Goal: Transaction & Acquisition: Purchase product/service

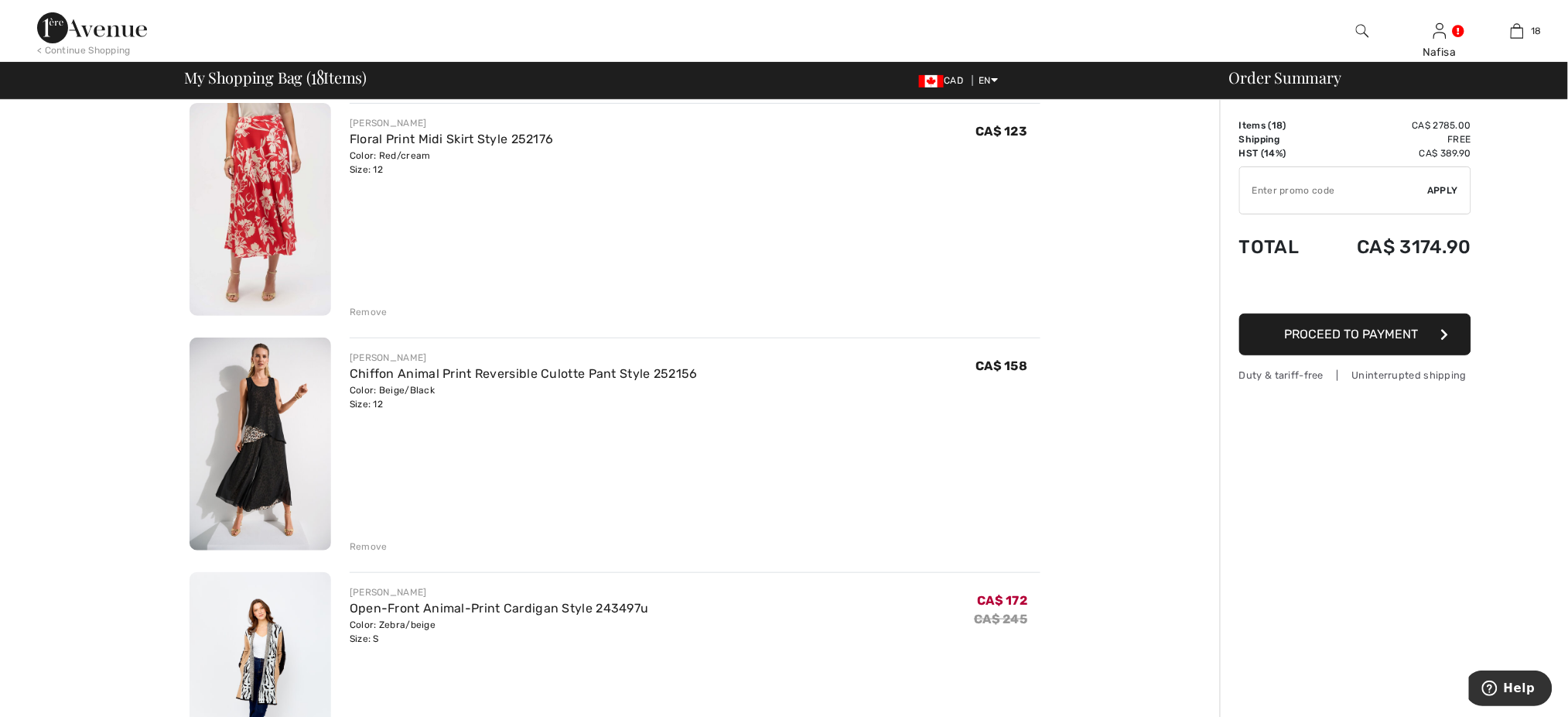
scroll to position [82, 0]
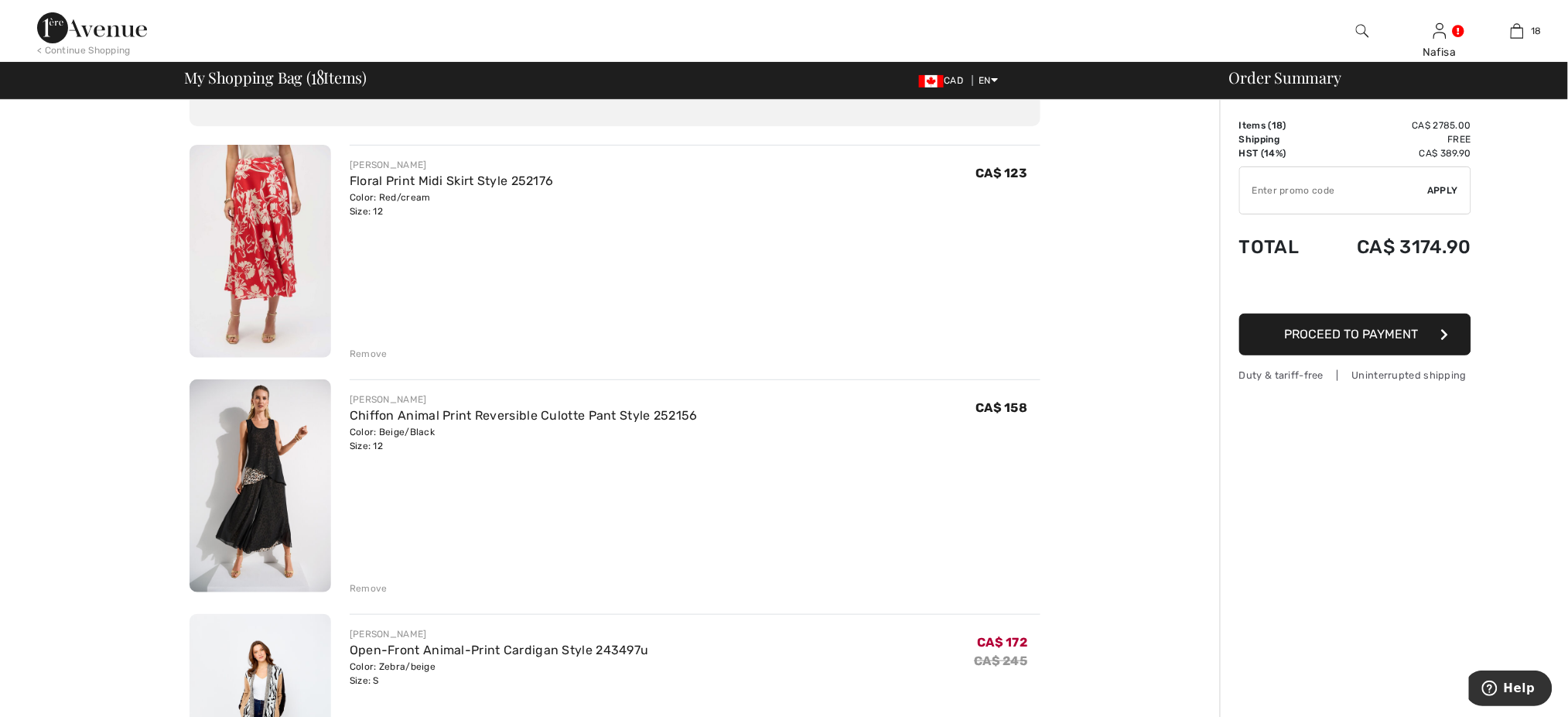
click at [305, 239] on img at bounding box center [260, 251] width 142 height 213
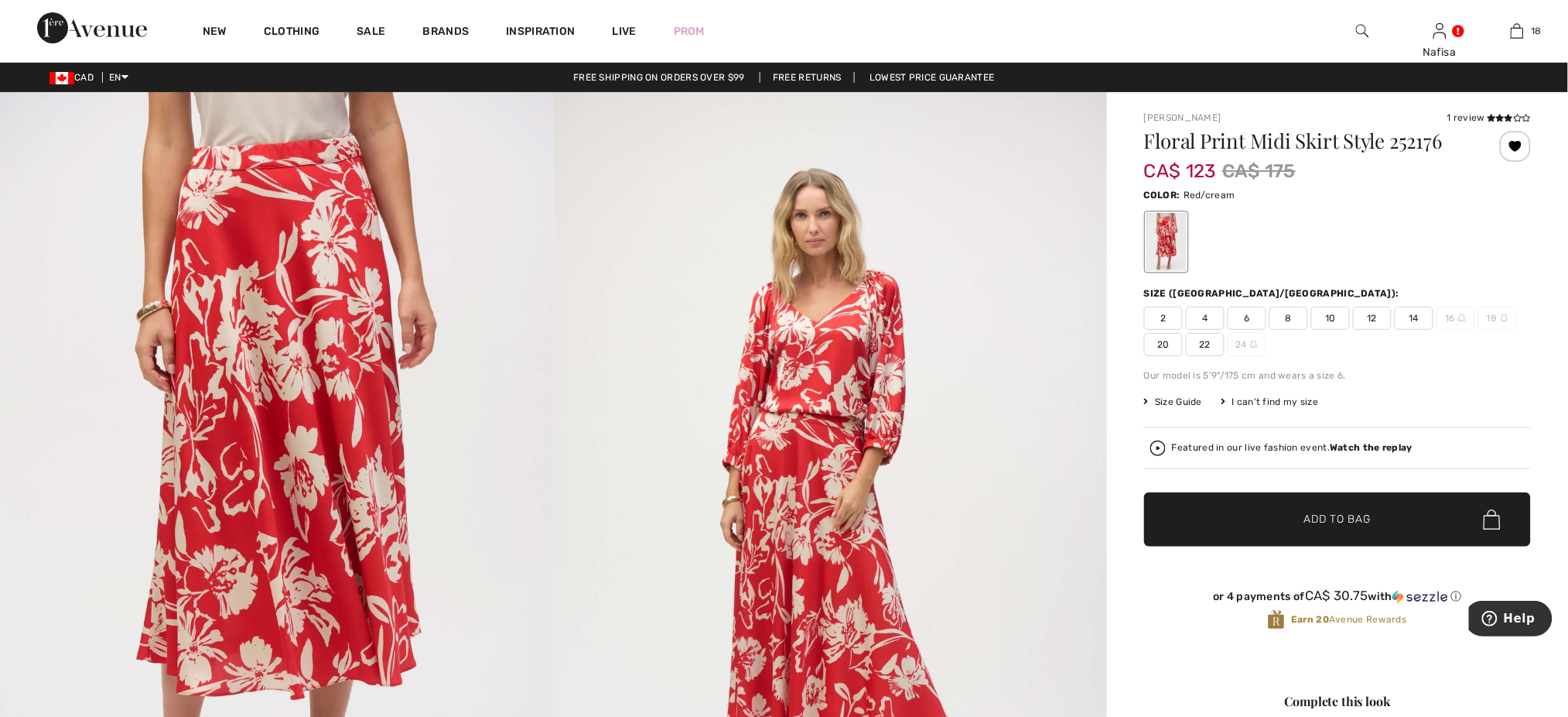
click at [1372, 316] on span "12" at bounding box center [1372, 318] width 39 height 23
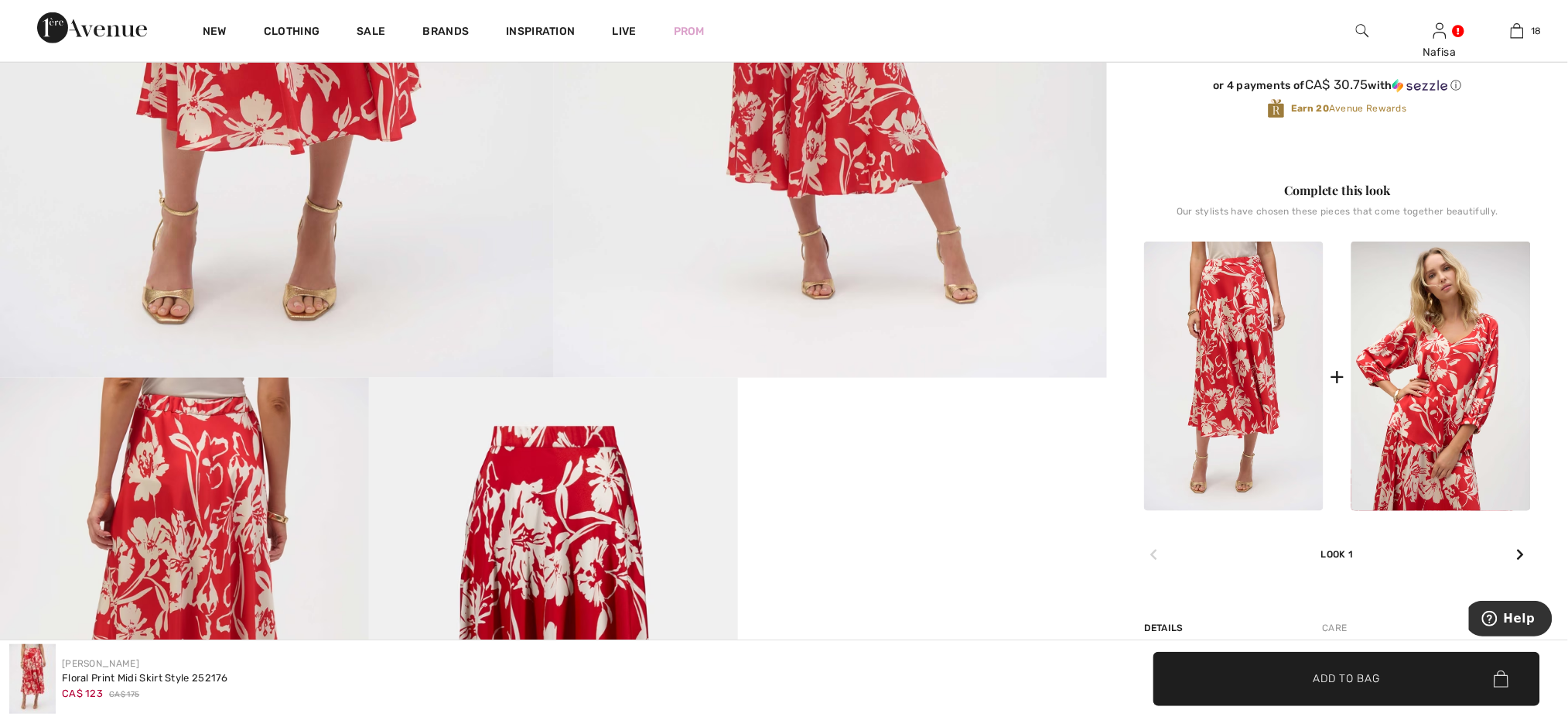
scroll to position [495, 0]
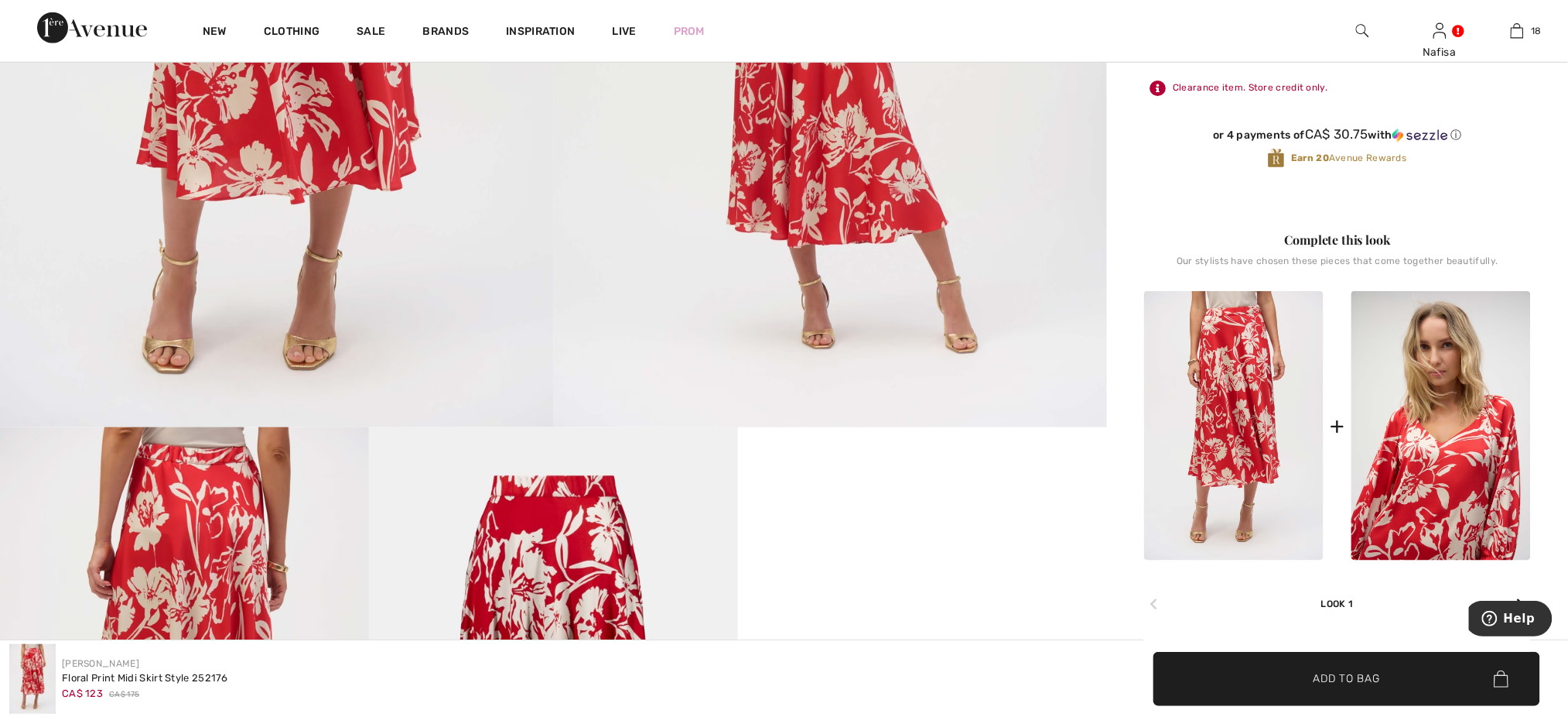
click at [1421, 363] on img at bounding box center [1441, 426] width 179 height 270
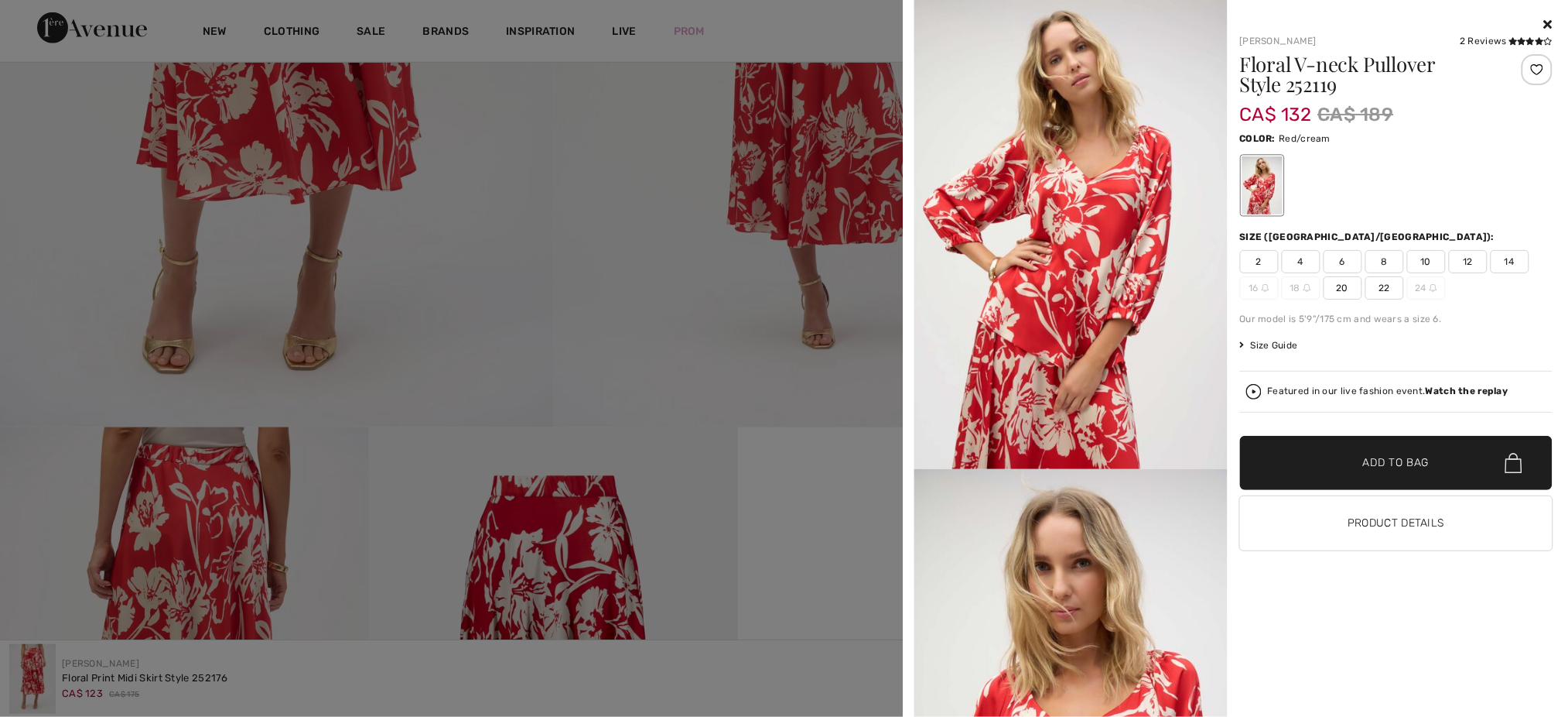
click at [1541, 71] on div at bounding box center [1537, 69] width 31 height 31
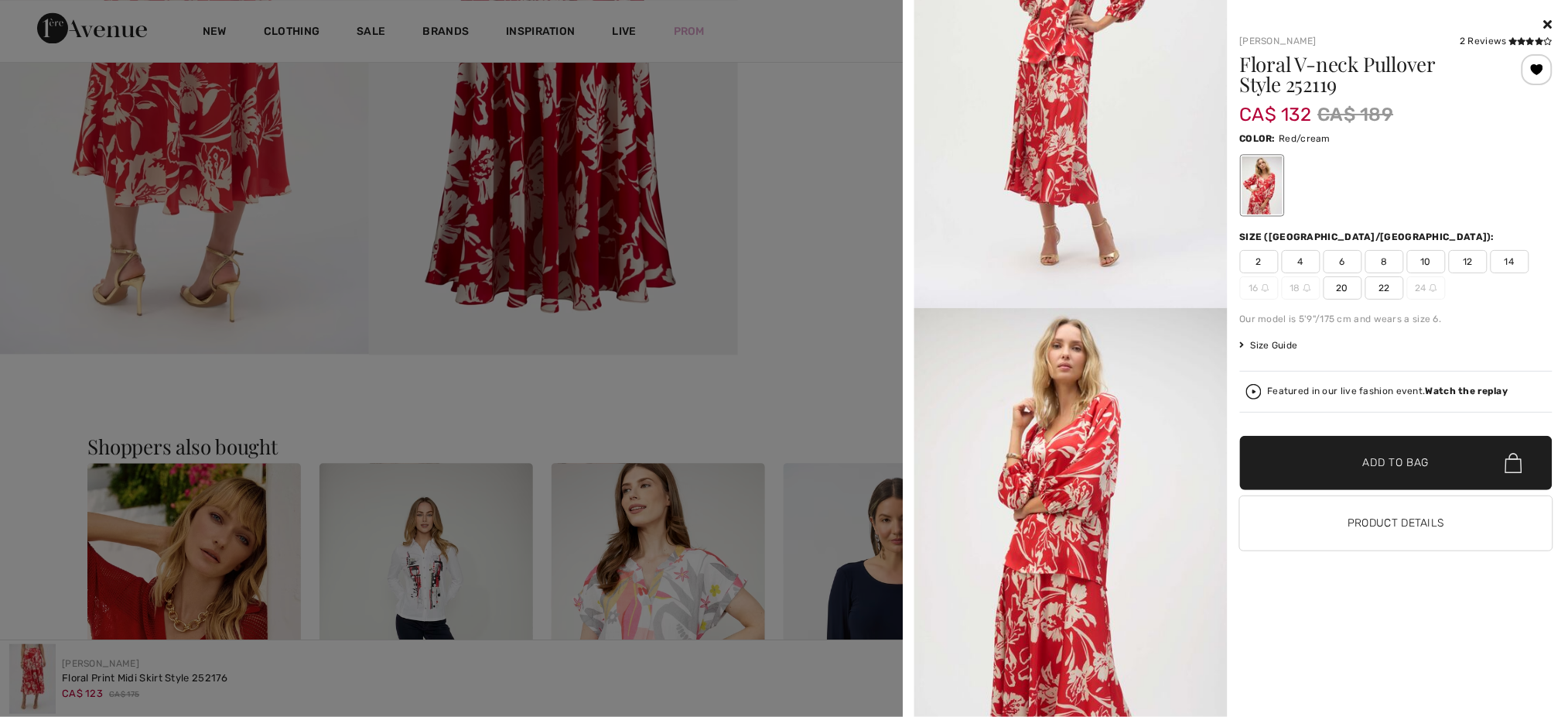
scroll to position [1883, 0]
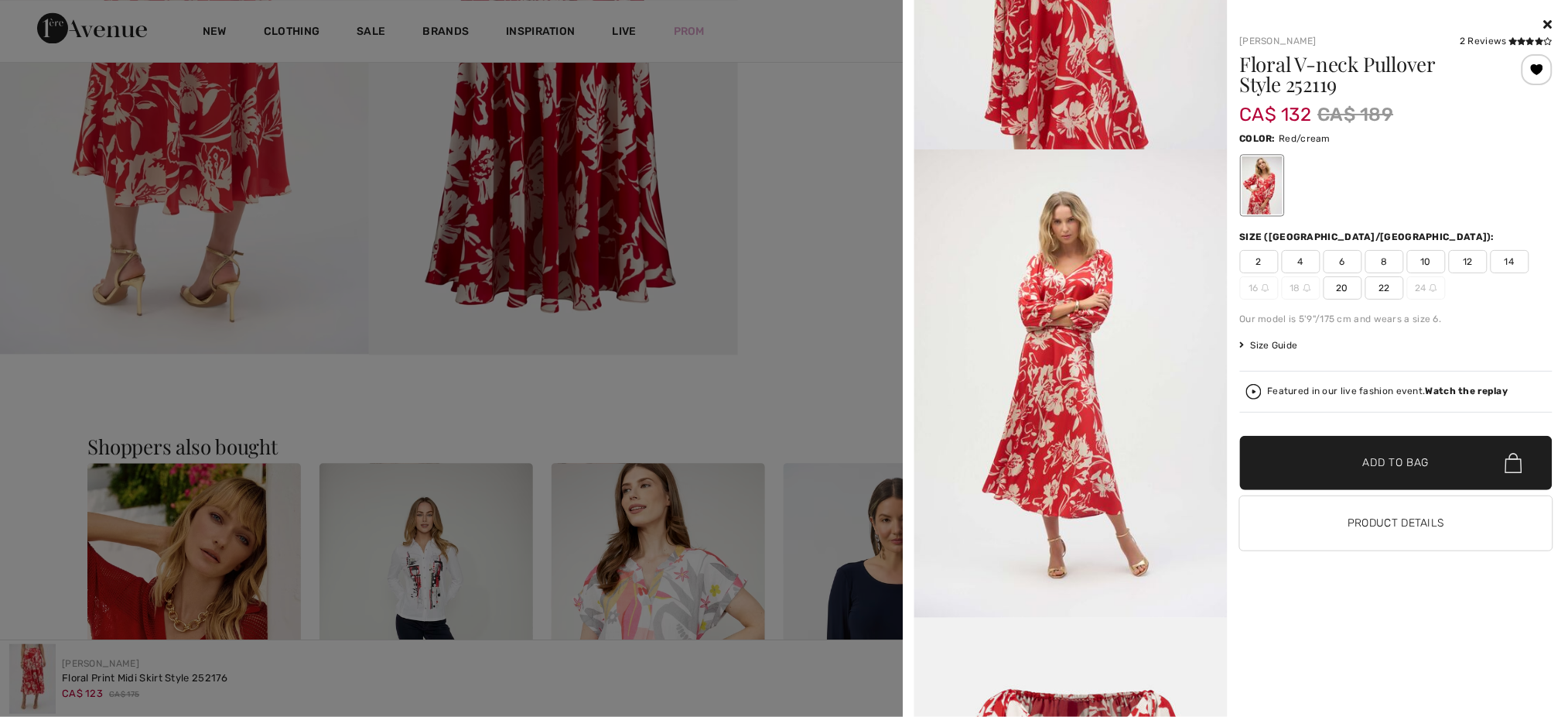
click at [905, 601] on div "Your browser does not support the video tag. [PERSON_NAME] 2 Reviews 2 Reviews …" at bounding box center [1235, 358] width 665 height 717
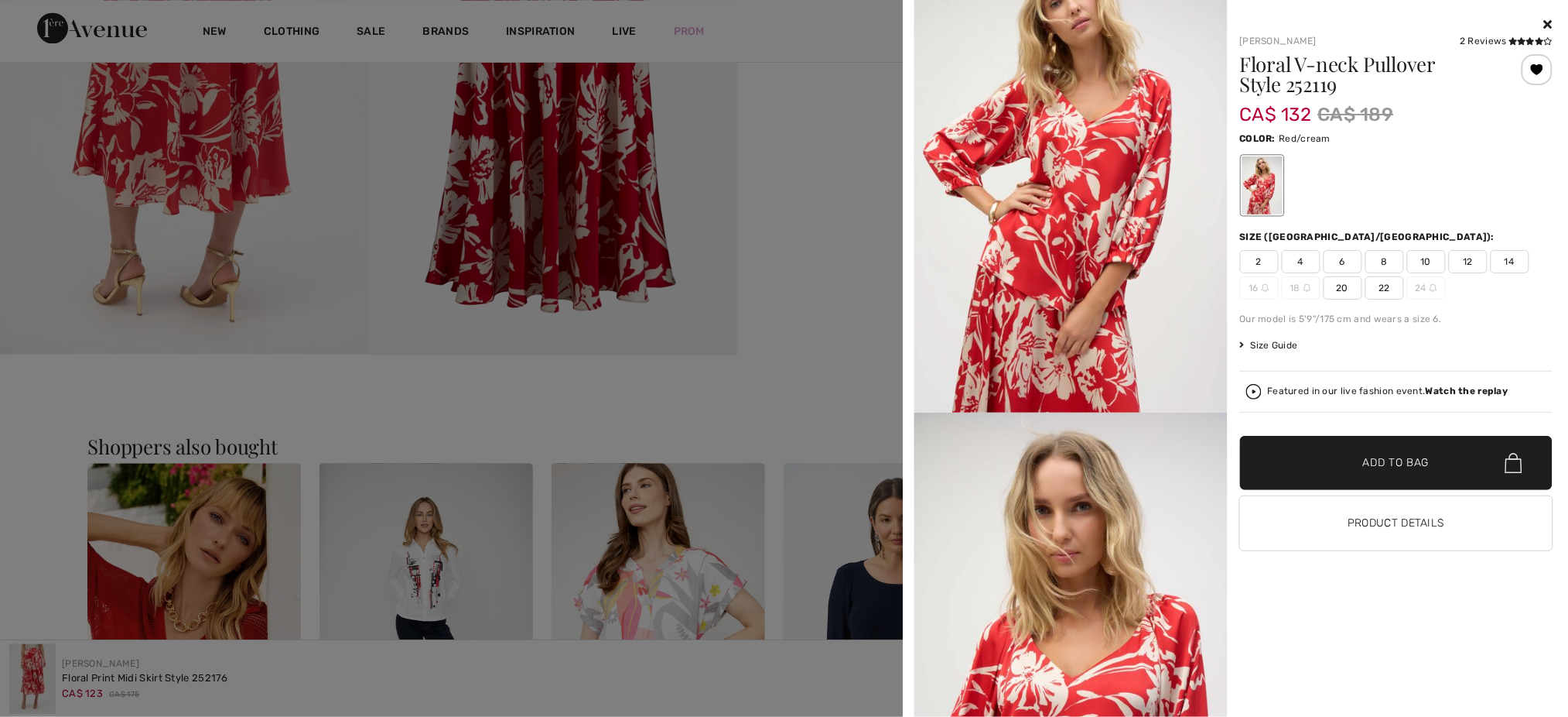
scroll to position [0, 0]
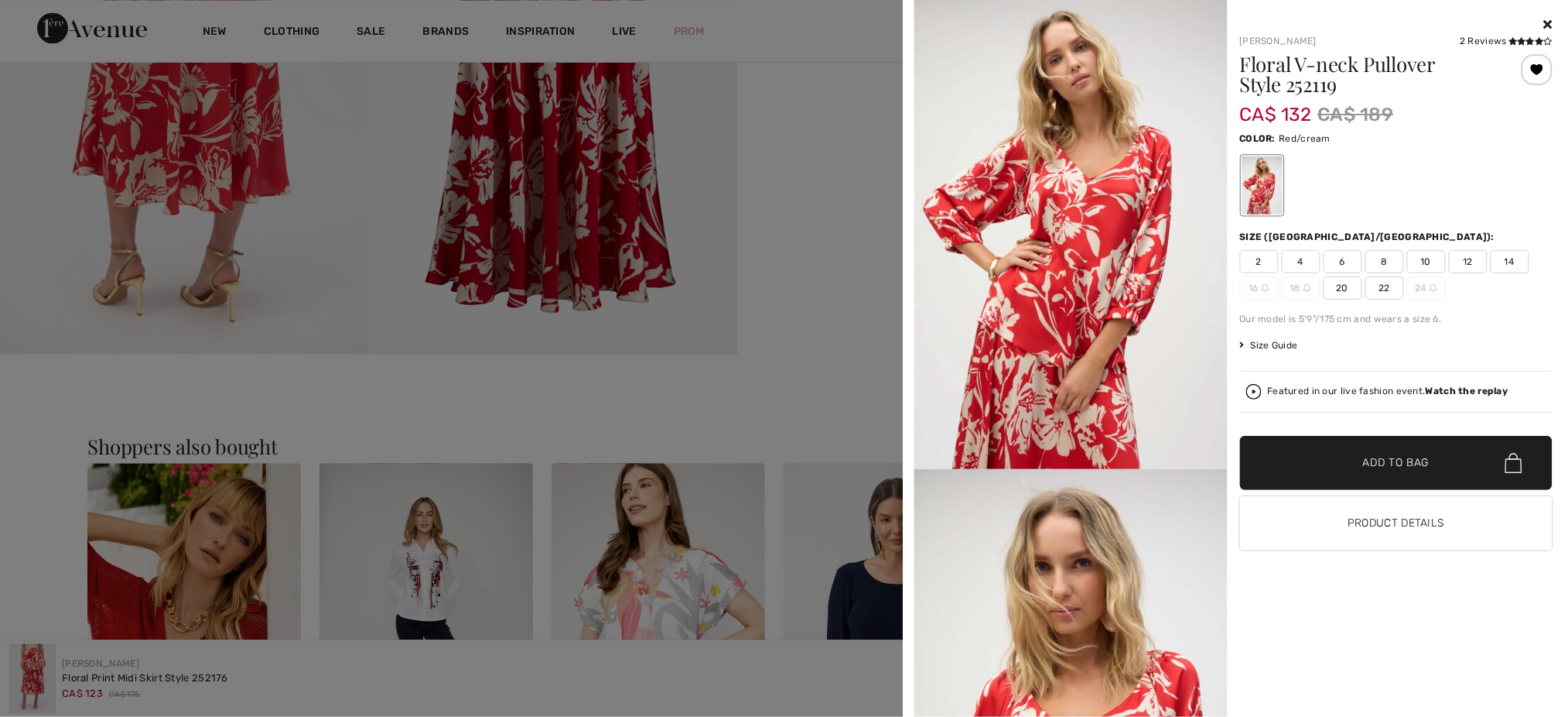
drag, startPoint x: 907, startPoint y: 69, endPoint x: 911, endPoint y: 158, distance: 89.1
click at [911, 158] on div "Your browser does not support the video tag. [PERSON_NAME] 2 Reviews 2 Reviews …" at bounding box center [1235, 358] width 665 height 717
drag, startPoint x: 908, startPoint y: 143, endPoint x: 910, endPoint y: 211, distance: 68.0
click at [910, 211] on div "Your browser does not support the video tag. [PERSON_NAME] 2 Reviews 2 Reviews …" at bounding box center [1235, 358] width 665 height 717
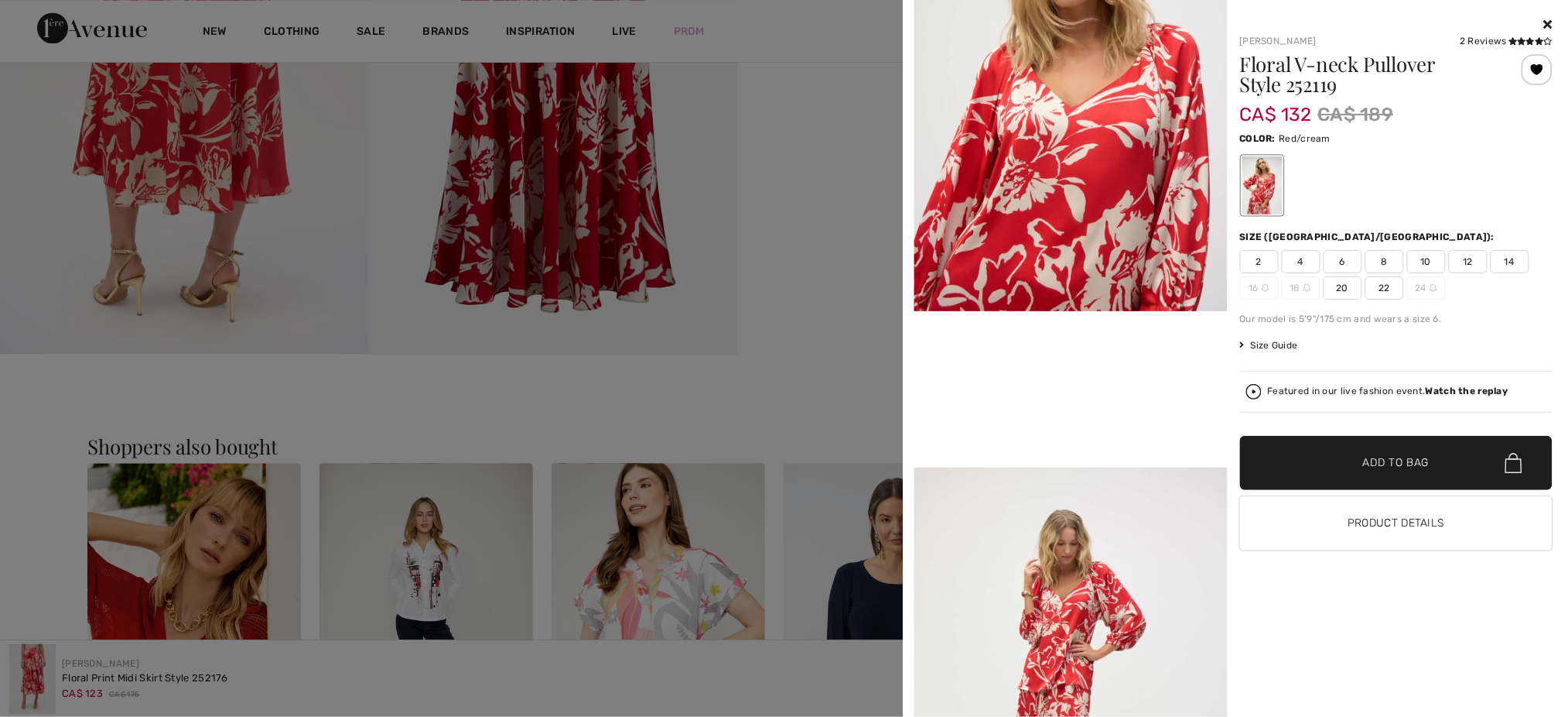
click at [1547, 25] on icon at bounding box center [1548, 24] width 8 height 13
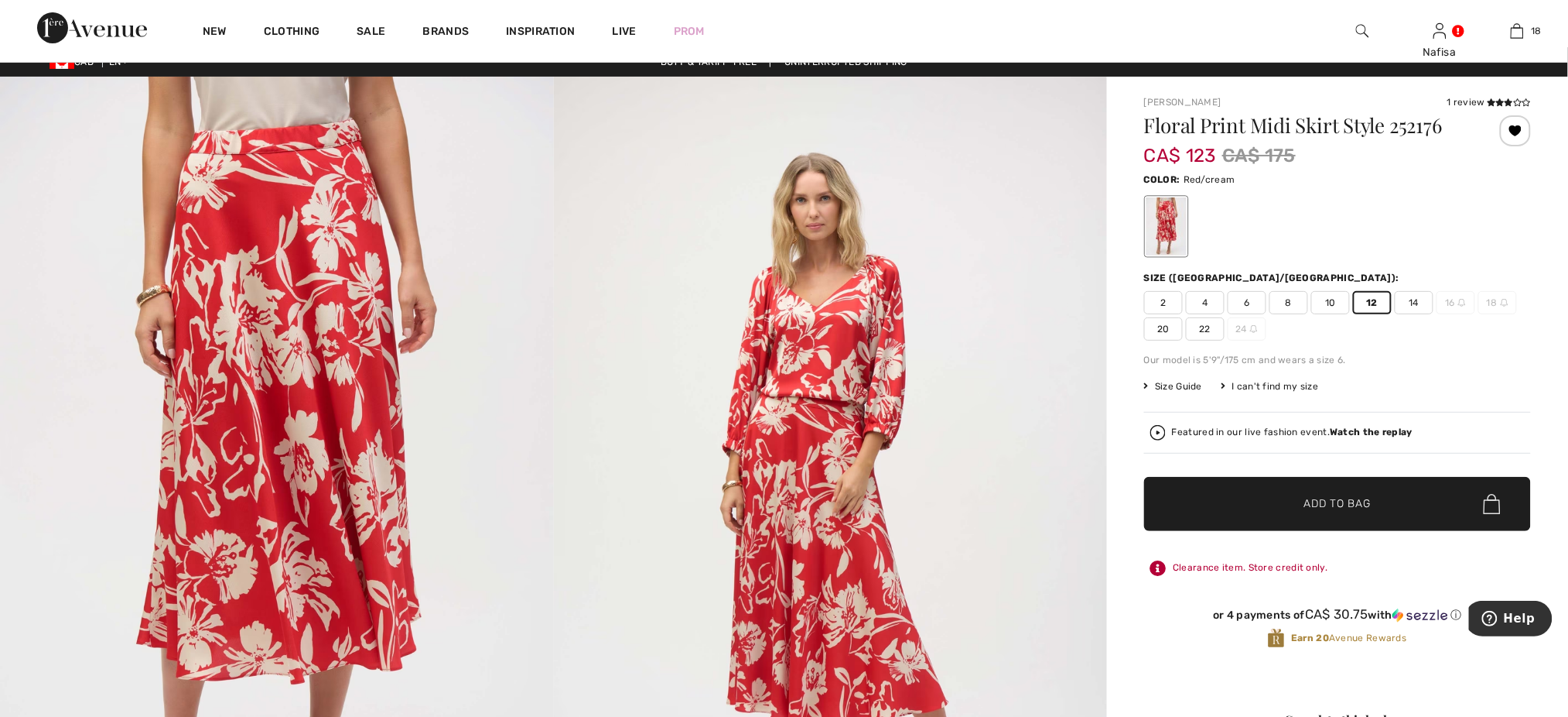
scroll to position [0, 0]
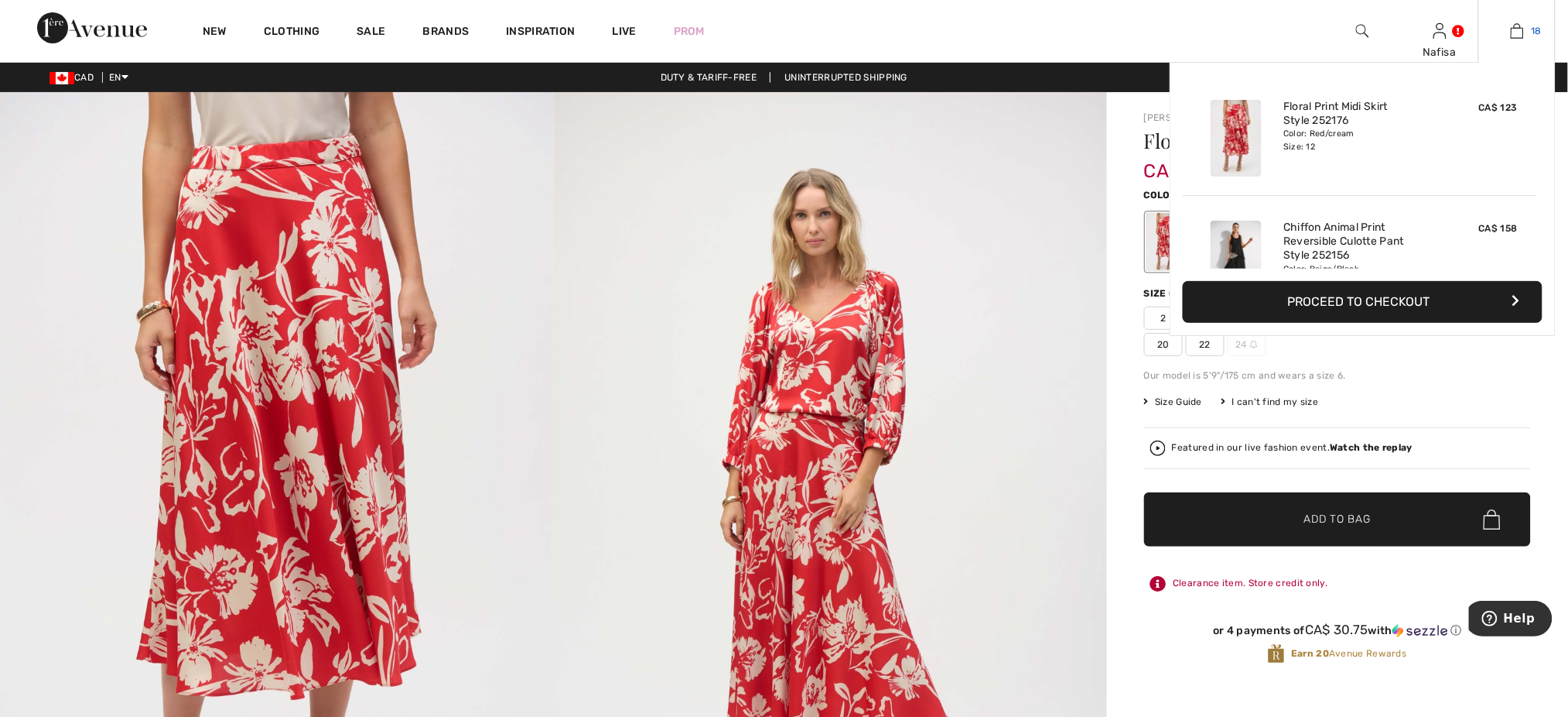
click at [1518, 33] on img at bounding box center [1518, 31] width 14 height 19
